Goal: Information Seeking & Learning: Check status

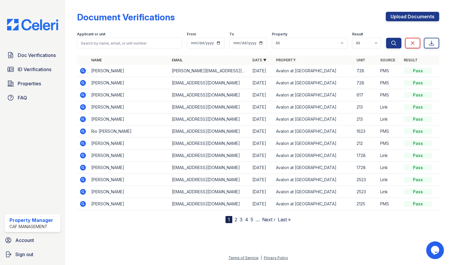
click at [96, 93] on td "Joshua Case" at bounding box center [129, 95] width 81 height 12
click at [84, 95] on icon at bounding box center [82, 95] width 7 height 7
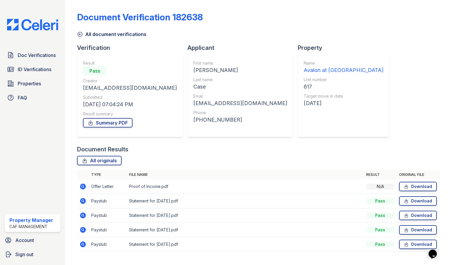
scroll to position [12, 0]
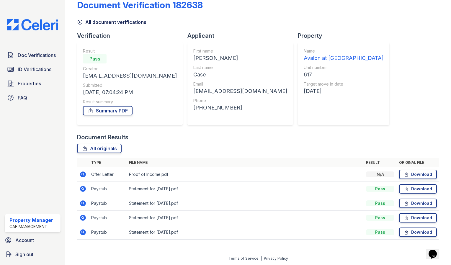
click at [84, 174] on icon at bounding box center [83, 175] width 6 height 6
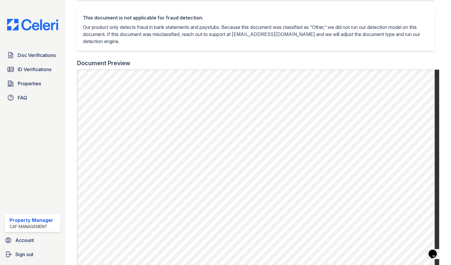
scroll to position [131, 0]
click at [157, 19] on div "This document is not applicable for fraud detection." at bounding box center [256, 17] width 346 height 7
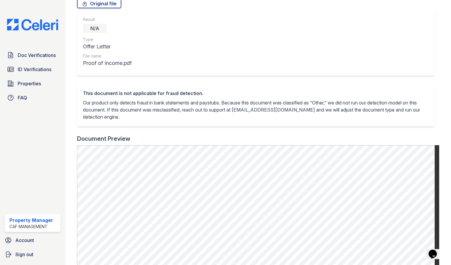
scroll to position [0, 0]
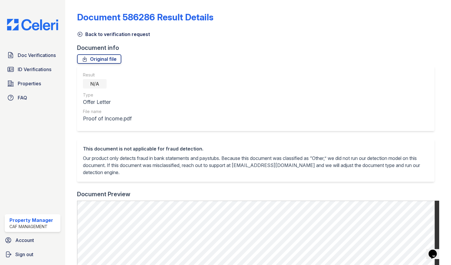
click at [80, 29] on div "Back to verification request" at bounding box center [258, 32] width 362 height 11
click at [80, 31] on link "Back to verification request" at bounding box center [113, 34] width 73 height 7
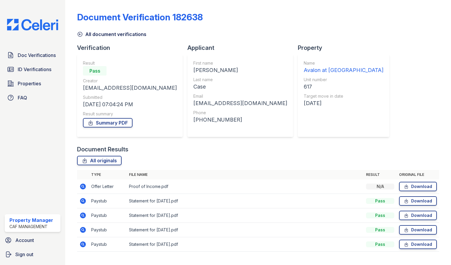
click at [83, 201] on icon at bounding box center [82, 201] width 7 height 7
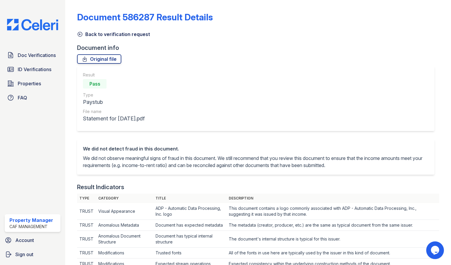
click at [80, 34] on icon at bounding box center [80, 34] width 4 height 4
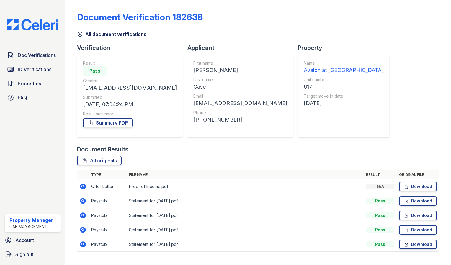
click at [84, 216] on icon at bounding box center [82, 215] width 7 height 7
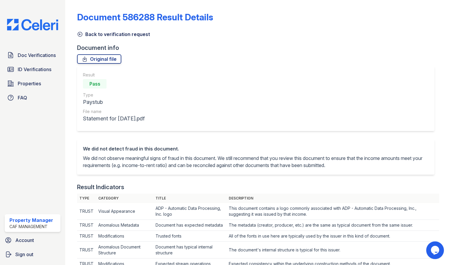
click at [81, 33] on icon at bounding box center [80, 34] width 6 height 6
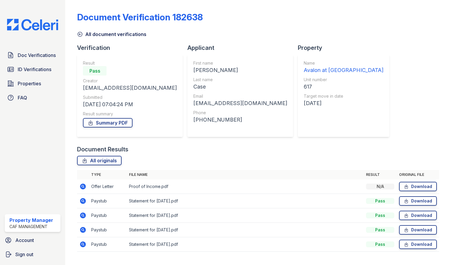
click at [83, 229] on icon at bounding box center [82, 229] width 1 height 1
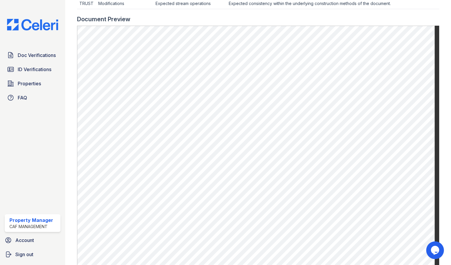
scroll to position [261, 0]
click at [271, 18] on div "Document Preview" at bounding box center [258, 18] width 362 height 8
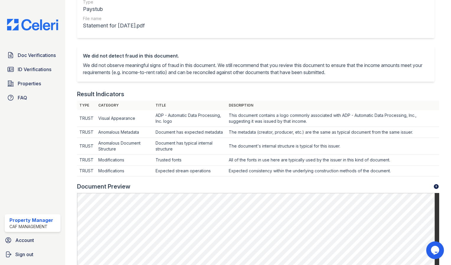
scroll to position [92, 0]
click at [271, 18] on div "Result Pass Type Paystub File name Statement for Aug 15, 2025.pdf" at bounding box center [256, 6] width 358 height 65
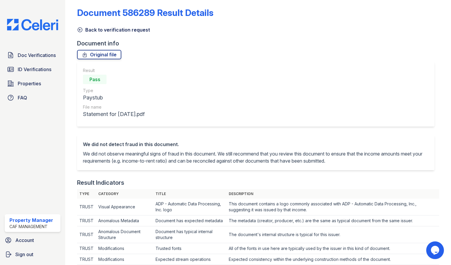
scroll to position [0, 0]
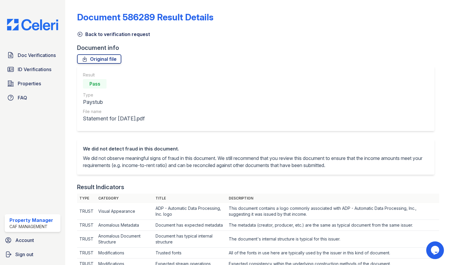
click at [79, 34] on icon at bounding box center [80, 34] width 4 height 4
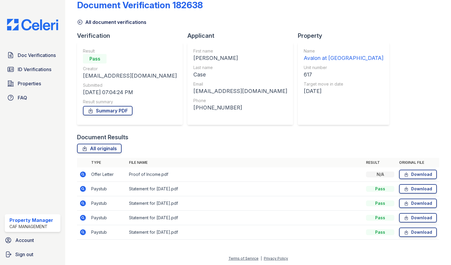
scroll to position [12, 0]
click at [83, 232] on icon at bounding box center [82, 232] width 1 height 1
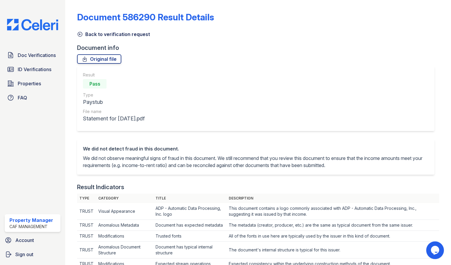
click at [81, 35] on icon at bounding box center [80, 34] width 6 height 6
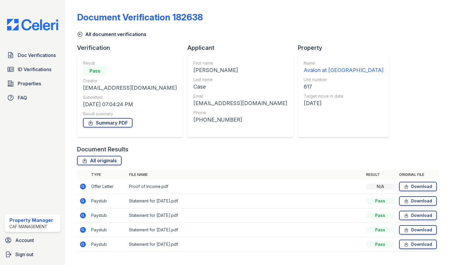
click at [81, 35] on icon at bounding box center [80, 34] width 6 height 6
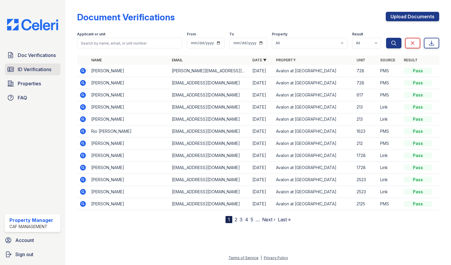
click at [39, 68] on span "ID Verifications" at bounding box center [35, 69] width 34 height 7
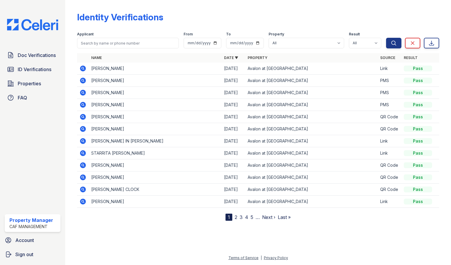
click at [83, 105] on icon at bounding box center [82, 104] width 7 height 7
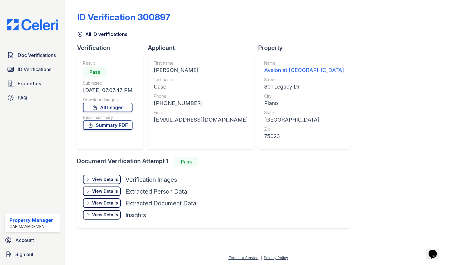
click at [113, 180] on div "View Details" at bounding box center [105, 180] width 26 height 6
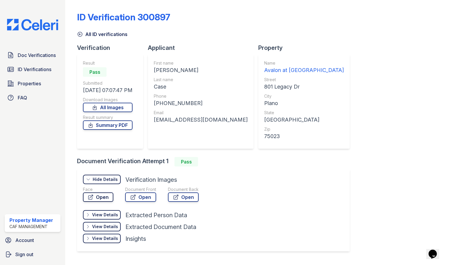
click at [102, 197] on link "Open" at bounding box center [98, 197] width 30 height 9
click at [146, 196] on link "Open" at bounding box center [140, 197] width 31 height 9
click at [182, 196] on link "Open" at bounding box center [183, 197] width 31 height 9
click at [129, 125] on link "Summary PDF" at bounding box center [108, 125] width 50 height 9
click at [35, 55] on span "Doc Verifications" at bounding box center [37, 55] width 38 height 7
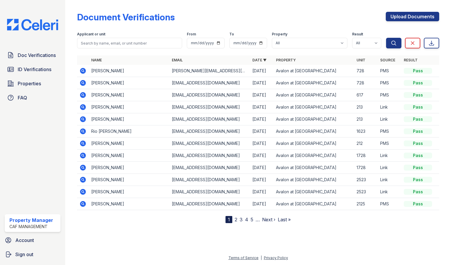
click at [83, 95] on icon at bounding box center [82, 94] width 1 height 1
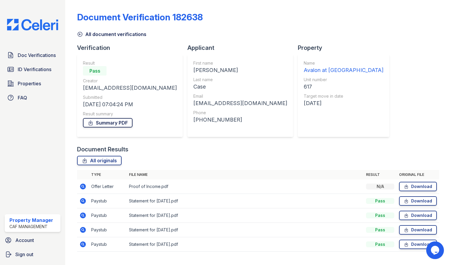
click at [121, 125] on link "Summary PDF" at bounding box center [108, 122] width 50 height 9
click at [31, 56] on span "Doc Verifications" at bounding box center [37, 55] width 38 height 7
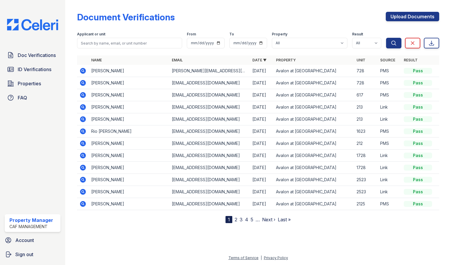
click at [241, 219] on link "3" at bounding box center [241, 220] width 3 height 6
click at [258, 219] on link "4" at bounding box center [256, 220] width 3 height 6
click at [238, 218] on link "2" at bounding box center [238, 220] width 3 height 6
click at [240, 219] on link "1" at bounding box center [239, 220] width 2 height 6
click at [236, 219] on link "2" at bounding box center [236, 220] width 3 height 6
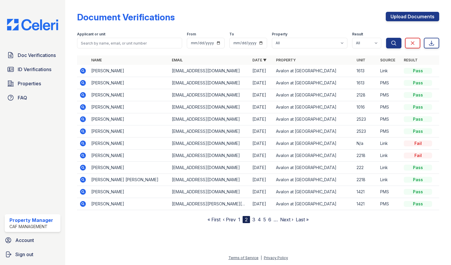
click at [255, 218] on link "3" at bounding box center [254, 220] width 3 height 6
click at [256, 218] on link "4" at bounding box center [256, 220] width 3 height 6
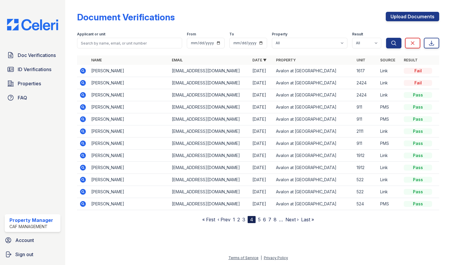
click at [259, 219] on link "5" at bounding box center [259, 220] width 3 height 6
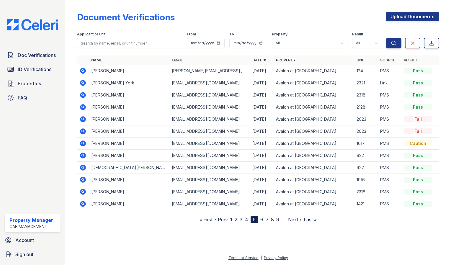
click at [262, 219] on link "6" at bounding box center [262, 220] width 3 height 6
click at [247, 221] on nav "« First ‹ Prev 1 2 3 4 5 6 7 8 9 10 … Next › Last »" at bounding box center [258, 219] width 125 height 7
click at [249, 219] on link "5" at bounding box center [248, 220] width 3 height 6
click at [248, 218] on link "4" at bounding box center [246, 220] width 3 height 6
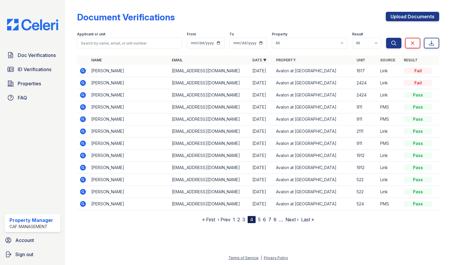
click at [245, 220] on link "3" at bounding box center [243, 220] width 3 height 6
click at [242, 220] on link "2" at bounding box center [241, 220] width 3 height 6
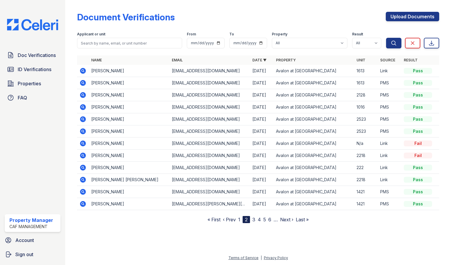
click at [240, 219] on link "1" at bounding box center [239, 220] width 2 height 6
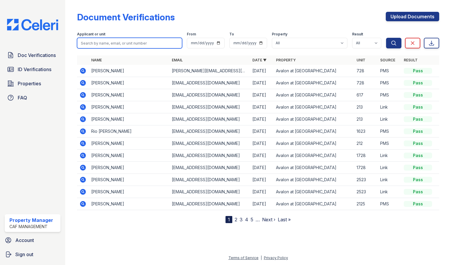
click at [126, 44] on input "search" at bounding box center [129, 43] width 105 height 11
type input "kori"
click at [386, 38] on button "Search" at bounding box center [393, 43] width 15 height 11
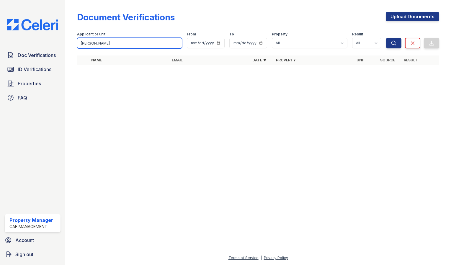
click at [89, 44] on input "kori" at bounding box center [129, 43] width 105 height 11
drag, startPoint x: 89, startPoint y: 44, endPoint x: 71, endPoint y: 43, distance: 18.0
click at [71, 43] on div "Document Verifications Upload Documents Filter Applicant or unit kori From To P…" at bounding box center [258, 132] width 386 height 265
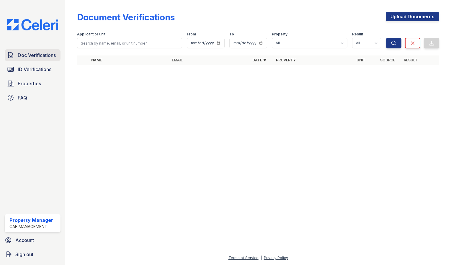
click at [44, 58] on span "Doc Verifications" at bounding box center [37, 55] width 38 height 7
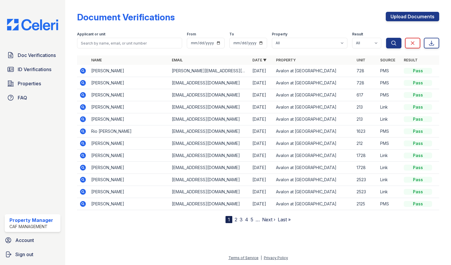
click at [235, 220] on link "2" at bounding box center [236, 220] width 3 height 6
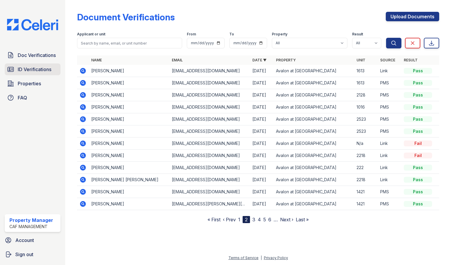
click at [33, 74] on link "ID Verifications" at bounding box center [33, 70] width 56 height 12
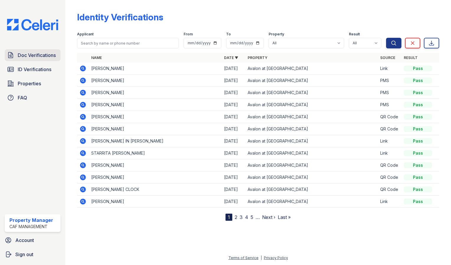
click at [35, 49] on link "Doc Verifications" at bounding box center [33, 55] width 56 height 12
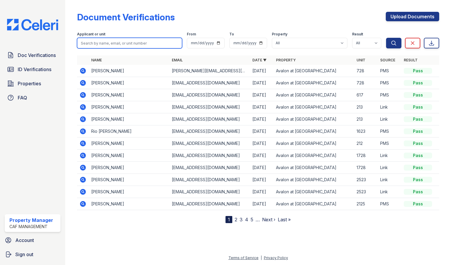
click at [121, 45] on input "search" at bounding box center [129, 43] width 105 height 11
type input "KORI VONTRELL ALLEN"
click at [386, 38] on button "Search" at bounding box center [393, 43] width 15 height 11
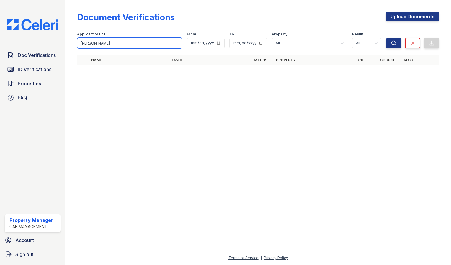
click at [174, 44] on input "KORI VONTRELL ALLEN" at bounding box center [129, 43] width 105 height 11
click at [176, 42] on input "KORI VONTRELL ALLEN" at bounding box center [129, 43] width 105 height 11
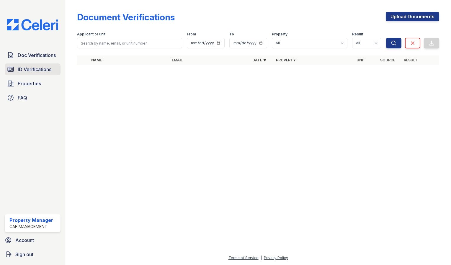
click at [51, 67] on span "ID Verifications" at bounding box center [35, 69] width 34 height 7
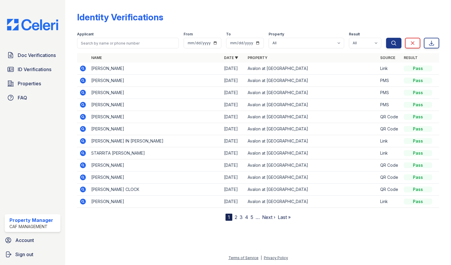
click at [51, 67] on span "ID Verifications" at bounding box center [35, 69] width 34 height 7
click at [82, 93] on icon at bounding box center [82, 92] width 7 height 7
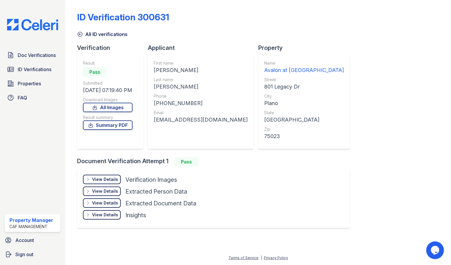
click at [108, 178] on div "View Details" at bounding box center [105, 180] width 26 height 6
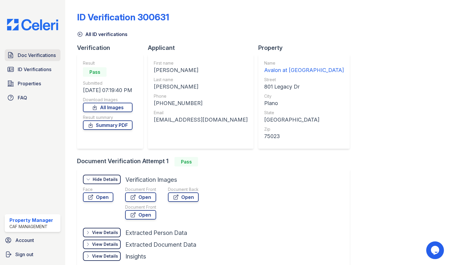
click at [51, 60] on link "Doc Verifications" at bounding box center [33, 55] width 56 height 12
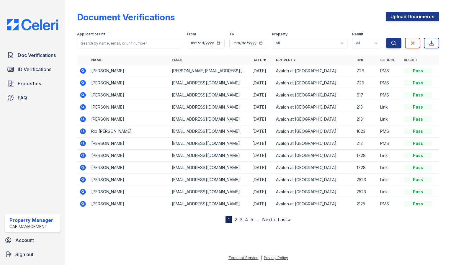
click at [84, 83] on icon at bounding box center [82, 82] width 7 height 7
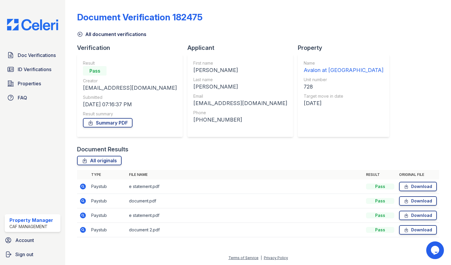
click at [84, 186] on icon at bounding box center [83, 187] width 6 height 6
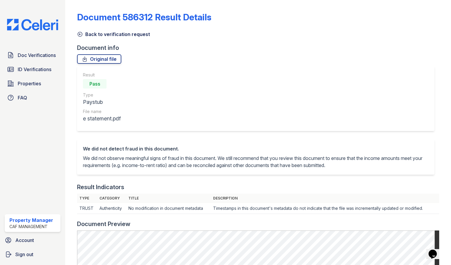
click at [82, 26] on div "Document 586312 Result Details" at bounding box center [258, 19] width 362 height 15
click at [80, 25] on div "Document 586312 Result Details" at bounding box center [258, 19] width 362 height 15
click at [79, 25] on div "Document 586312 Result Details" at bounding box center [258, 19] width 362 height 15
click at [79, 24] on div "Document 586312 Result Details" at bounding box center [258, 19] width 362 height 15
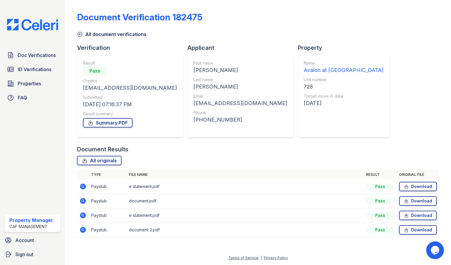
click at [83, 201] on icon at bounding box center [82, 201] width 7 height 7
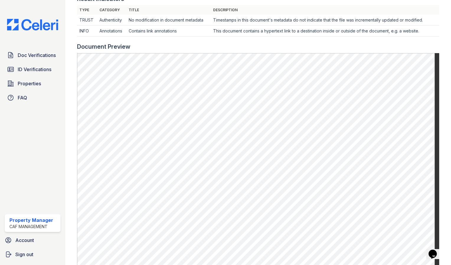
scroll to position [188, 0]
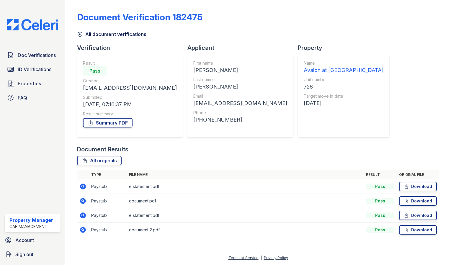
click at [82, 216] on icon at bounding box center [82, 214] width 1 height 1
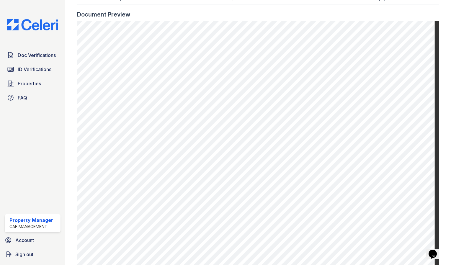
scroll to position [210, 0]
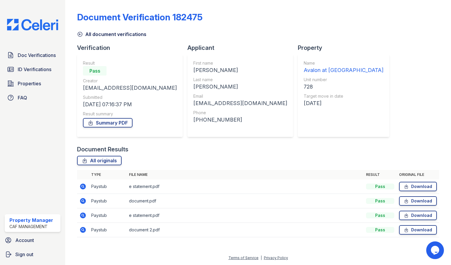
click at [84, 230] on icon at bounding box center [82, 230] width 7 height 7
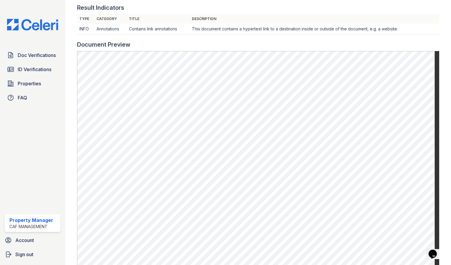
scroll to position [180, 0]
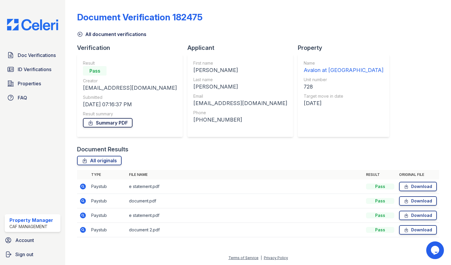
click at [113, 119] on link "Summary PDF" at bounding box center [108, 122] width 50 height 9
click at [41, 56] on span "Doc Verifications" at bounding box center [37, 55] width 38 height 7
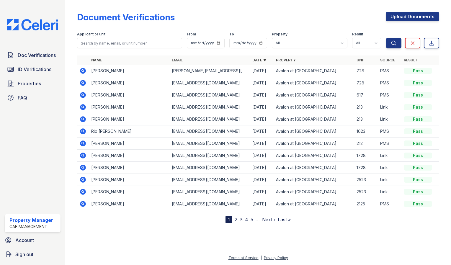
click at [82, 71] on icon at bounding box center [83, 71] width 6 height 6
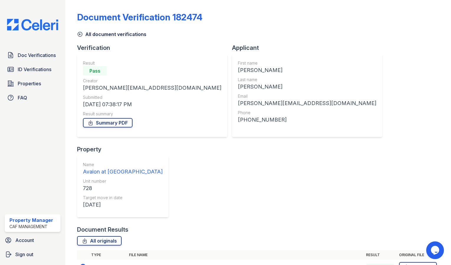
click at [84, 264] on icon at bounding box center [83, 267] width 6 height 6
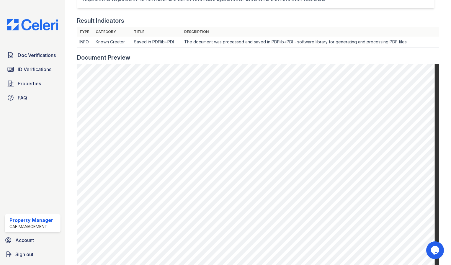
scroll to position [168, 0]
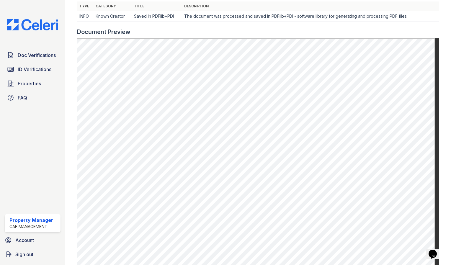
scroll to position [193, 0]
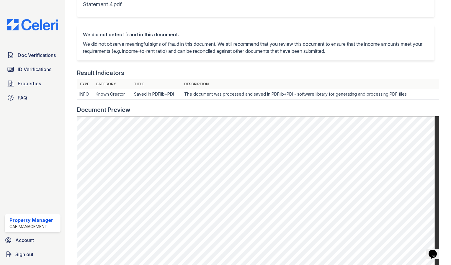
scroll to position [116, 0]
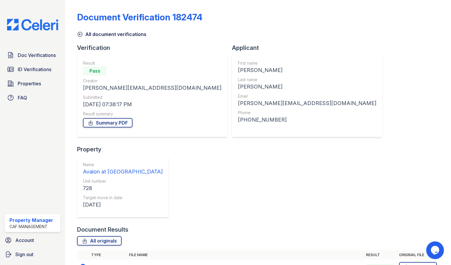
click at [82, 263] on icon at bounding box center [82, 266] width 7 height 7
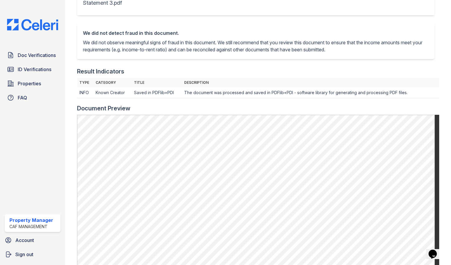
scroll to position [117, 0]
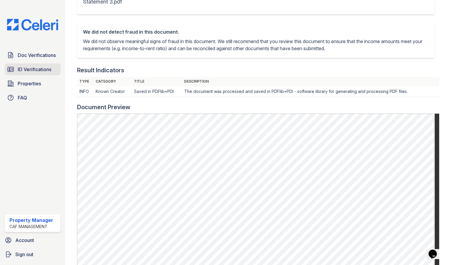
click at [51, 69] on span "ID Verifications" at bounding box center [35, 69] width 34 height 7
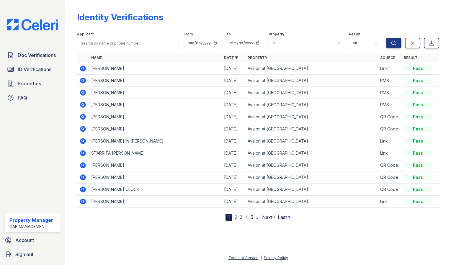
click at [84, 93] on icon at bounding box center [83, 93] width 6 height 6
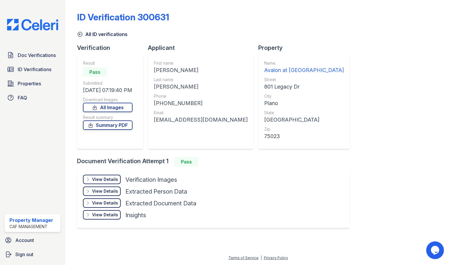
click at [107, 180] on div "View Details" at bounding box center [105, 180] width 26 height 6
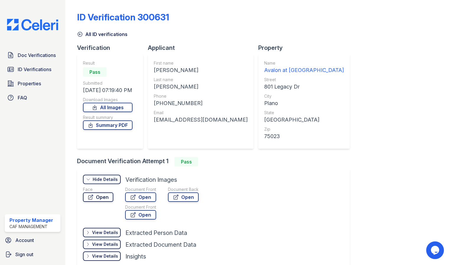
click at [103, 199] on link "Open" at bounding box center [98, 197] width 30 height 9
click at [144, 196] on link "Open" at bounding box center [140, 197] width 31 height 9
click at [148, 214] on link "Open" at bounding box center [140, 214] width 31 height 9
click at [151, 198] on link "Open" at bounding box center [140, 197] width 31 height 9
click at [189, 197] on link "Open" at bounding box center [183, 197] width 31 height 9
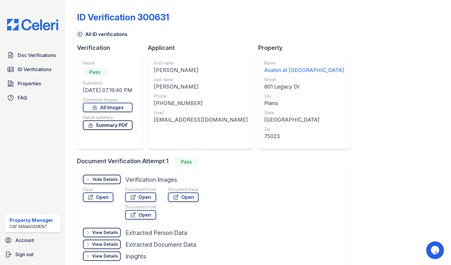
click at [129, 123] on link "Summary PDF" at bounding box center [108, 125] width 50 height 9
click at [30, 68] on span "ID Verifications" at bounding box center [35, 69] width 34 height 7
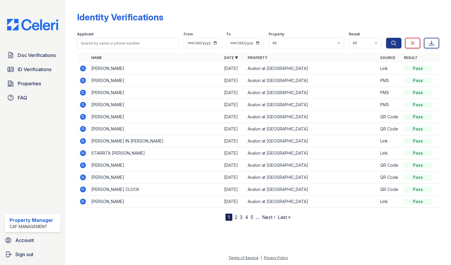
click at [82, 80] on icon at bounding box center [82, 79] width 1 height 1
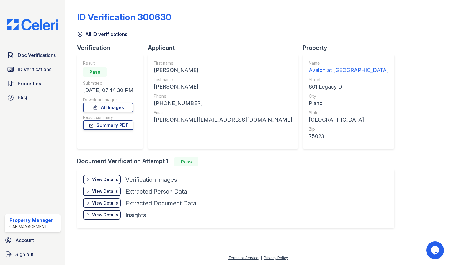
click at [102, 180] on div "View Details" at bounding box center [105, 180] width 26 height 6
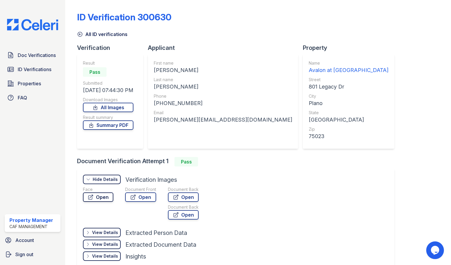
click at [104, 198] on link "Open" at bounding box center [98, 197] width 30 height 9
click at [144, 198] on link "Open" at bounding box center [140, 197] width 31 height 9
click at [189, 194] on link "Open" at bounding box center [183, 197] width 31 height 9
click at [36, 57] on span "Doc Verifications" at bounding box center [37, 55] width 38 height 7
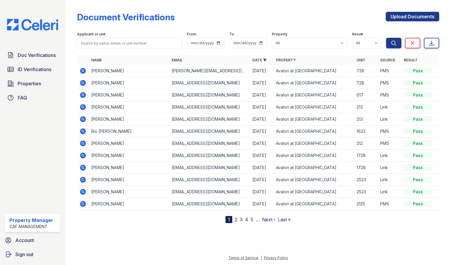
click at [82, 70] on icon at bounding box center [82, 70] width 1 height 1
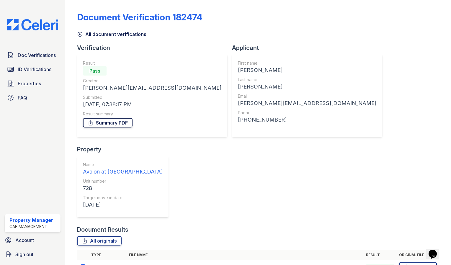
click at [109, 121] on link "Summary PDF" at bounding box center [108, 122] width 50 height 9
click at [27, 55] on span "Doc Verifications" at bounding box center [37, 55] width 38 height 7
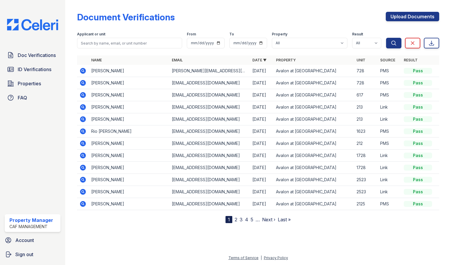
click at [84, 131] on icon at bounding box center [83, 131] width 6 height 6
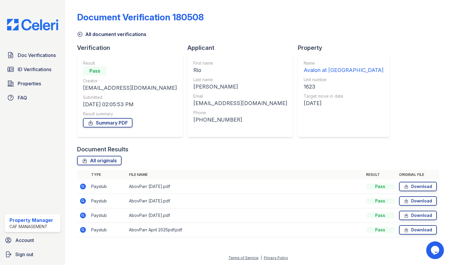
click at [82, 186] on icon at bounding box center [82, 185] width 1 height 1
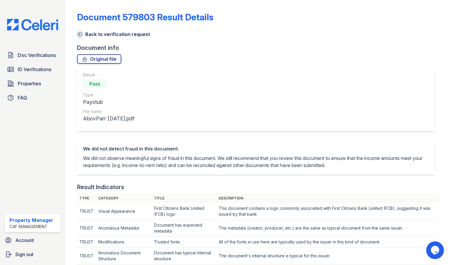
click at [80, 35] on icon at bounding box center [80, 34] width 6 height 6
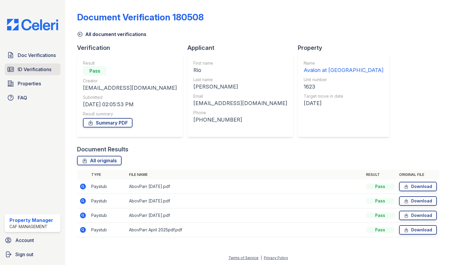
click at [34, 72] on span "ID Verifications" at bounding box center [35, 69] width 34 height 7
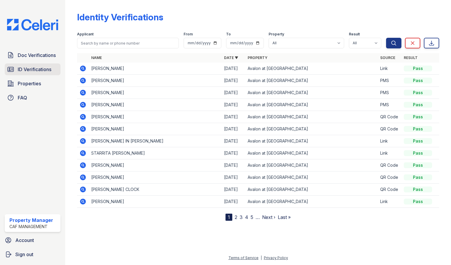
click at [47, 69] on span "ID Verifications" at bounding box center [35, 69] width 34 height 7
click at [237, 216] on link "2" at bounding box center [236, 217] width 3 height 6
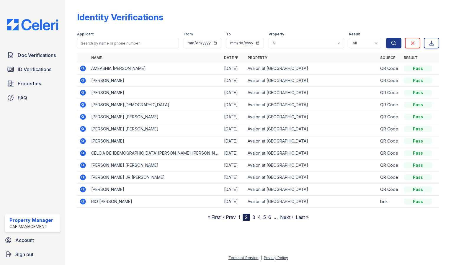
click at [84, 202] on icon at bounding box center [82, 201] width 7 height 7
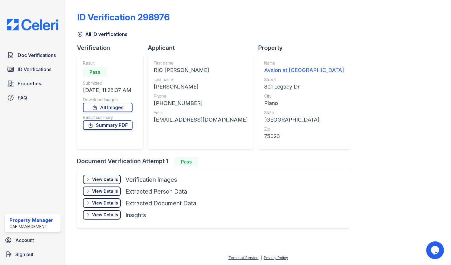
click at [93, 180] on div "View Details" at bounding box center [105, 180] width 26 height 6
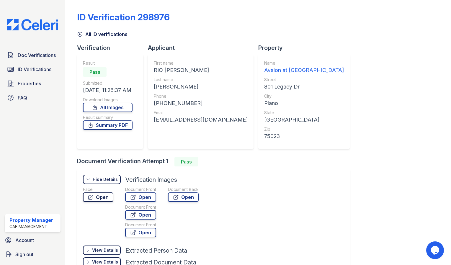
click at [103, 195] on link "Open" at bounding box center [98, 197] width 30 height 9
click at [141, 197] on link "Open" at bounding box center [140, 197] width 31 height 9
click at [192, 198] on link "Open" at bounding box center [183, 197] width 31 height 9
